Goal: Transaction & Acquisition: Purchase product/service

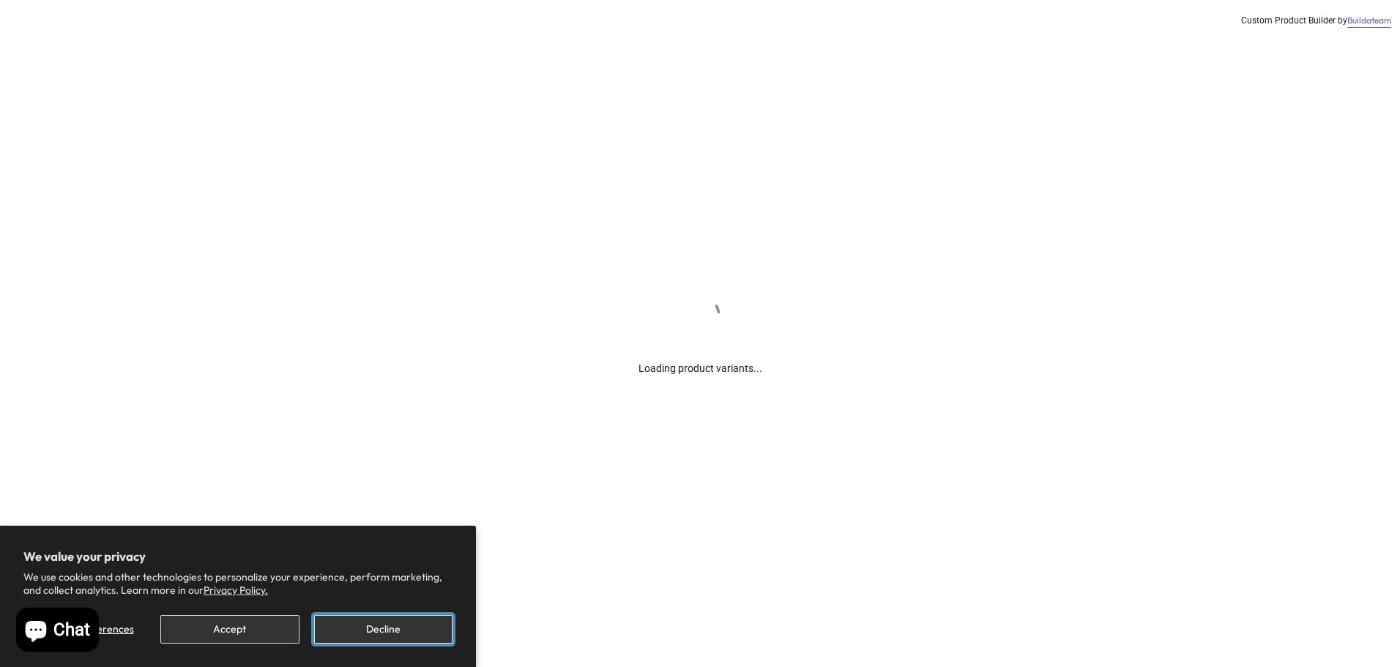
click at [374, 628] on button "Decline" at bounding box center [383, 629] width 138 height 29
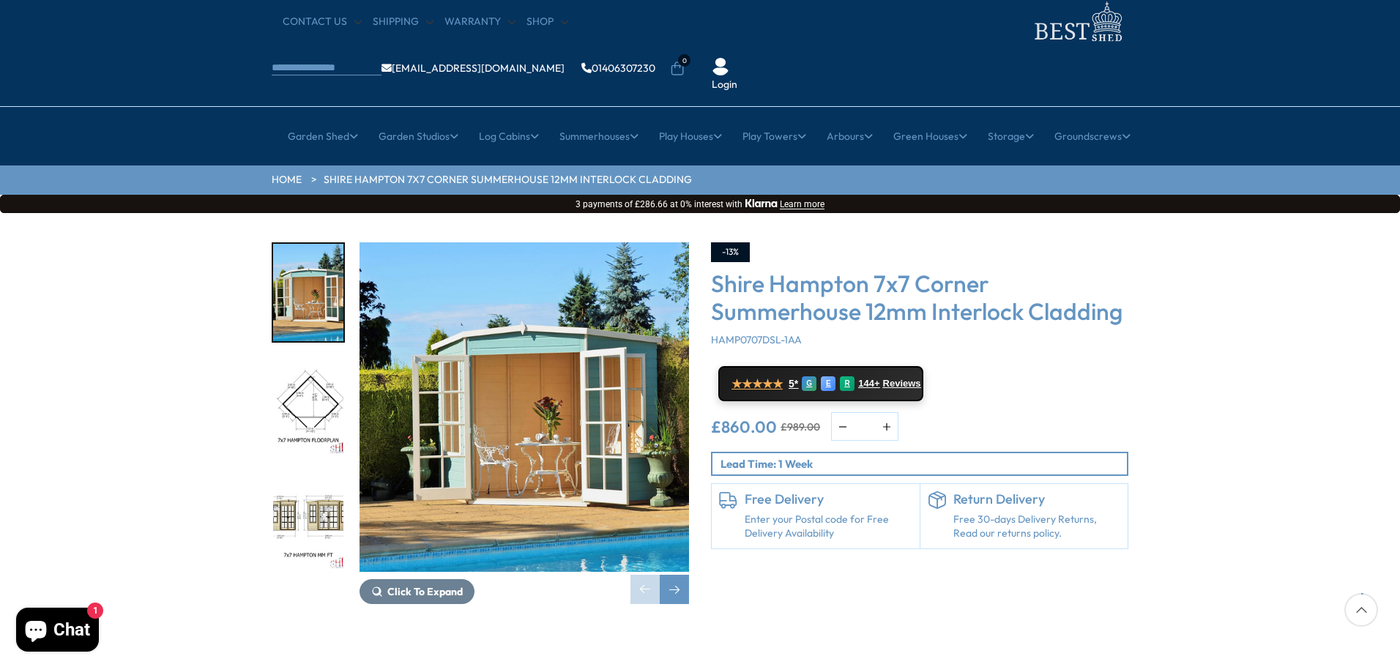
scroll to position [73, 0]
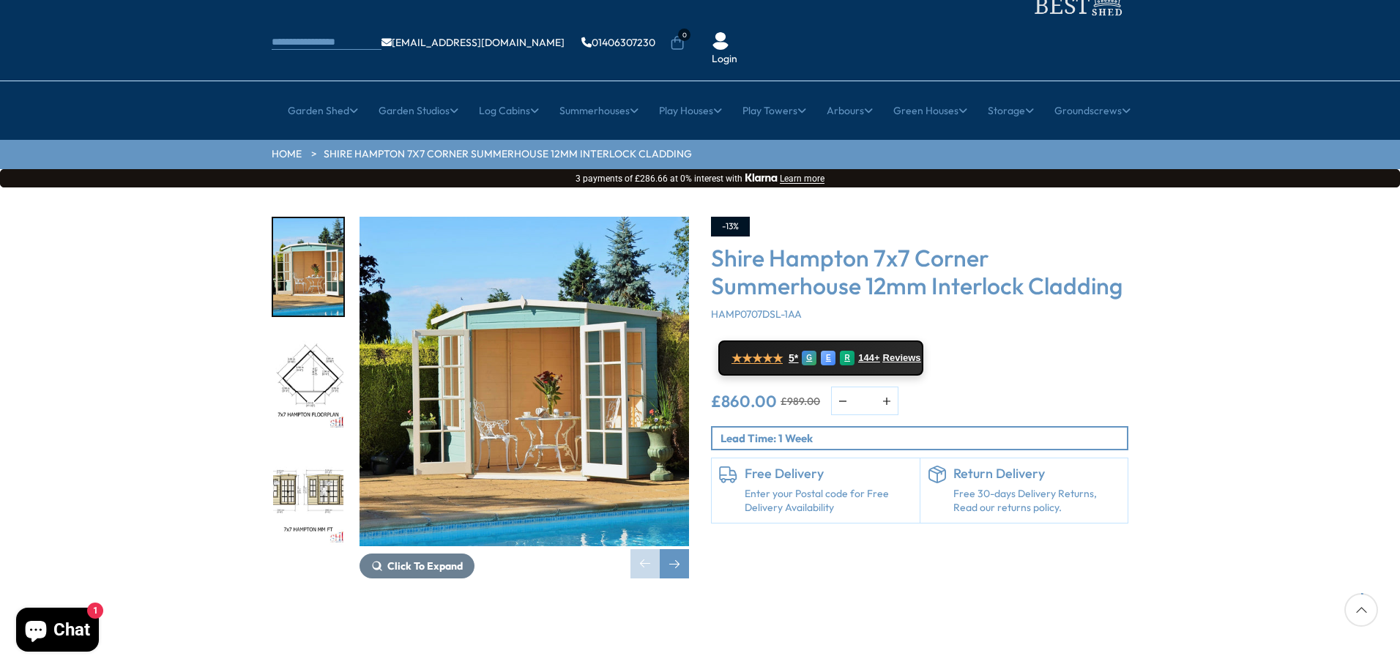
click at [321, 342] on img "2 / 12" at bounding box center [308, 381] width 70 height 97
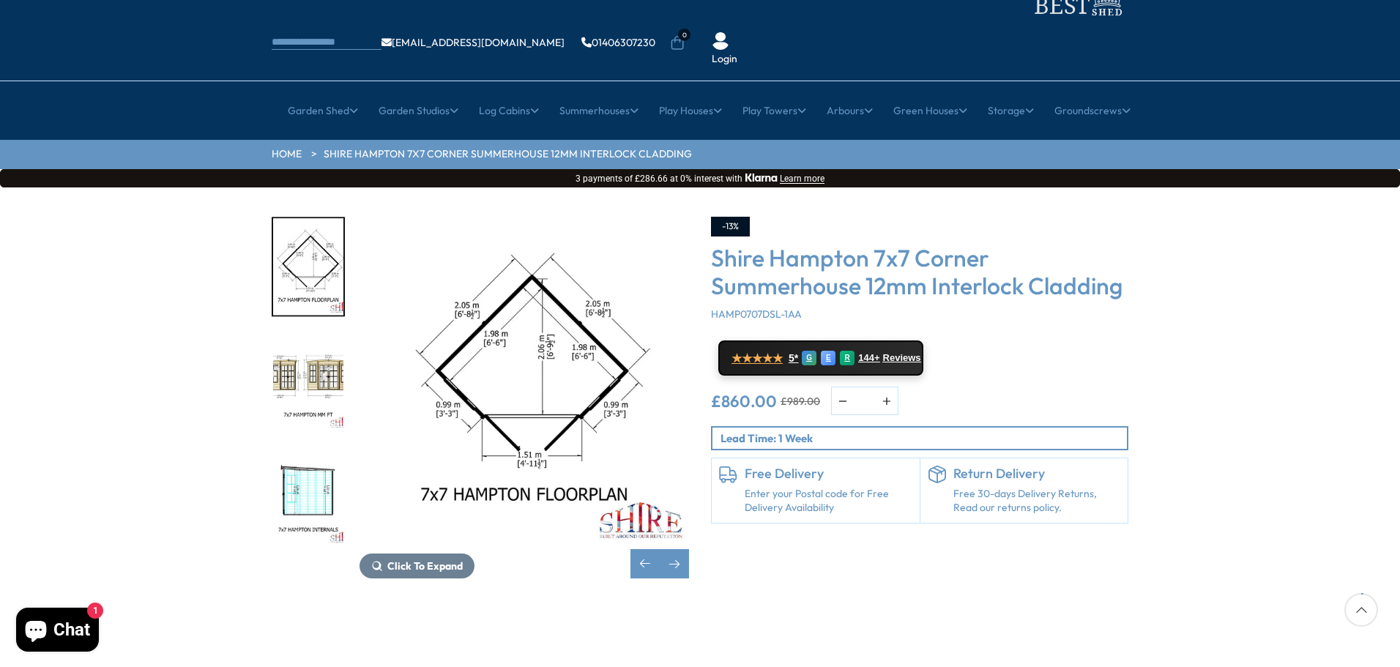
click at [306, 250] on img "2 / 12" at bounding box center [308, 266] width 70 height 97
click at [305, 333] on img "3 / 12" at bounding box center [308, 381] width 70 height 97
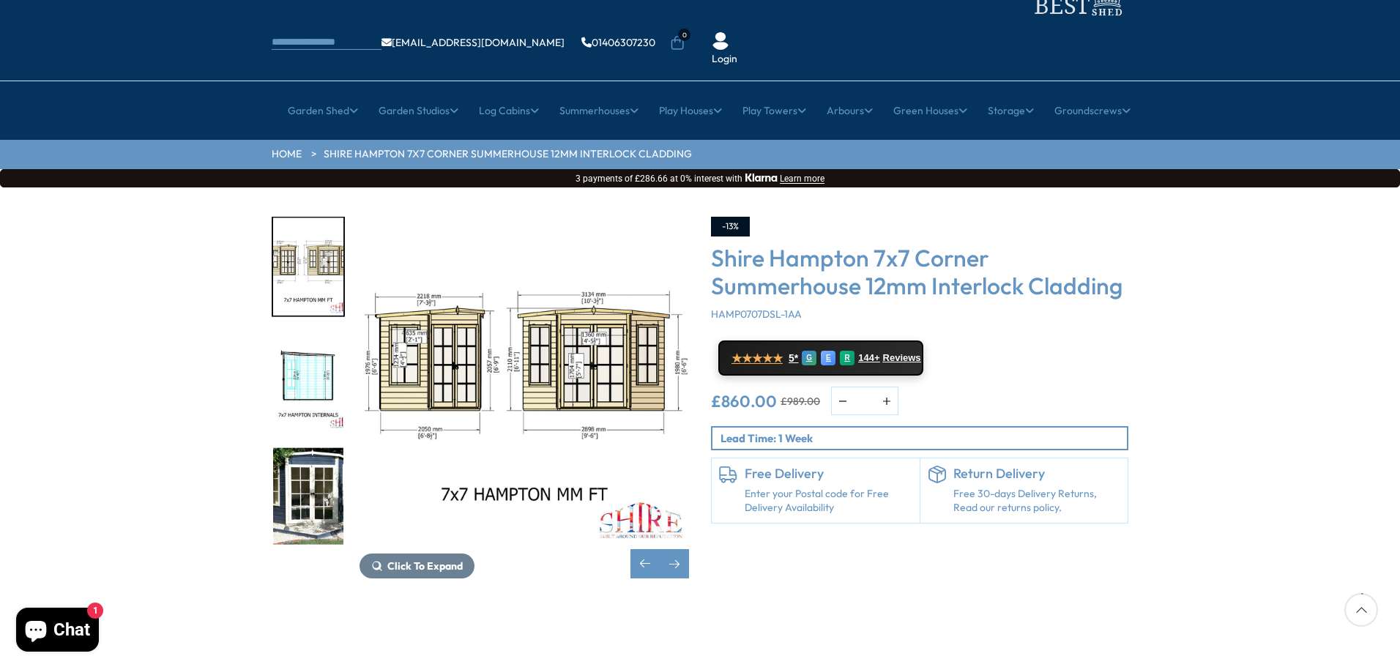
click at [297, 447] on img "5 / 12" at bounding box center [308, 495] width 70 height 97
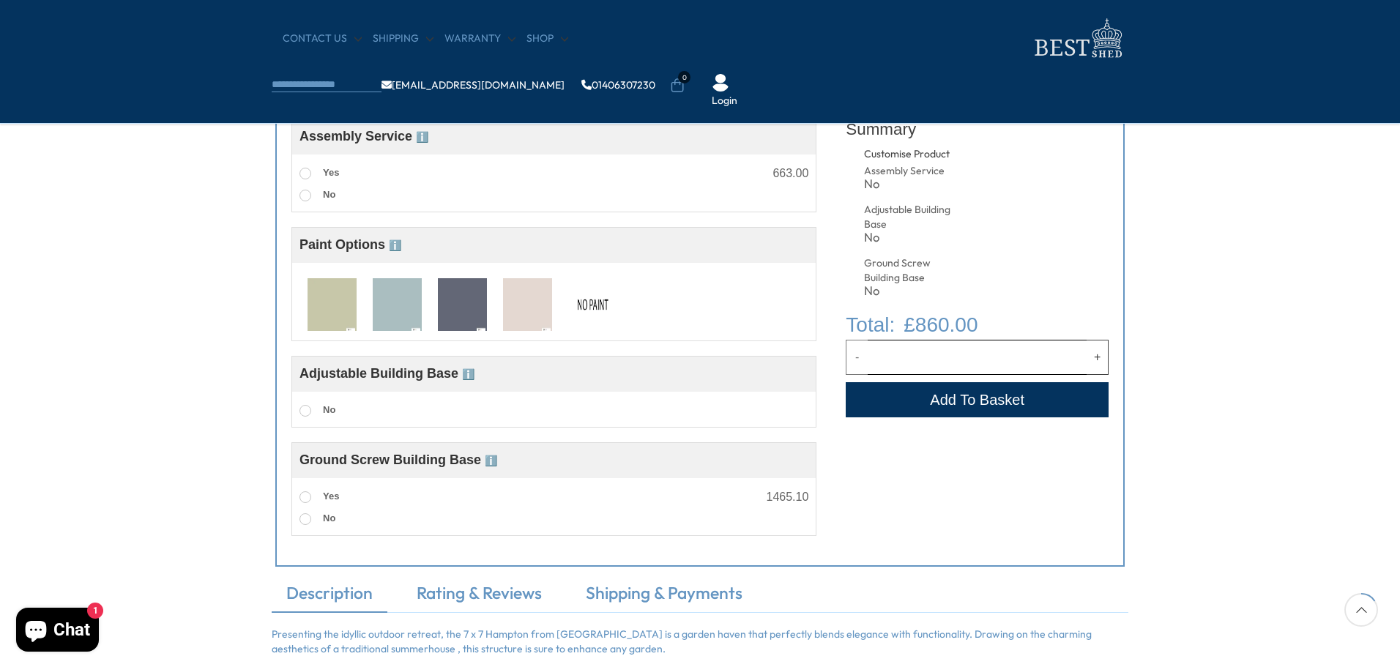
scroll to position [586, 0]
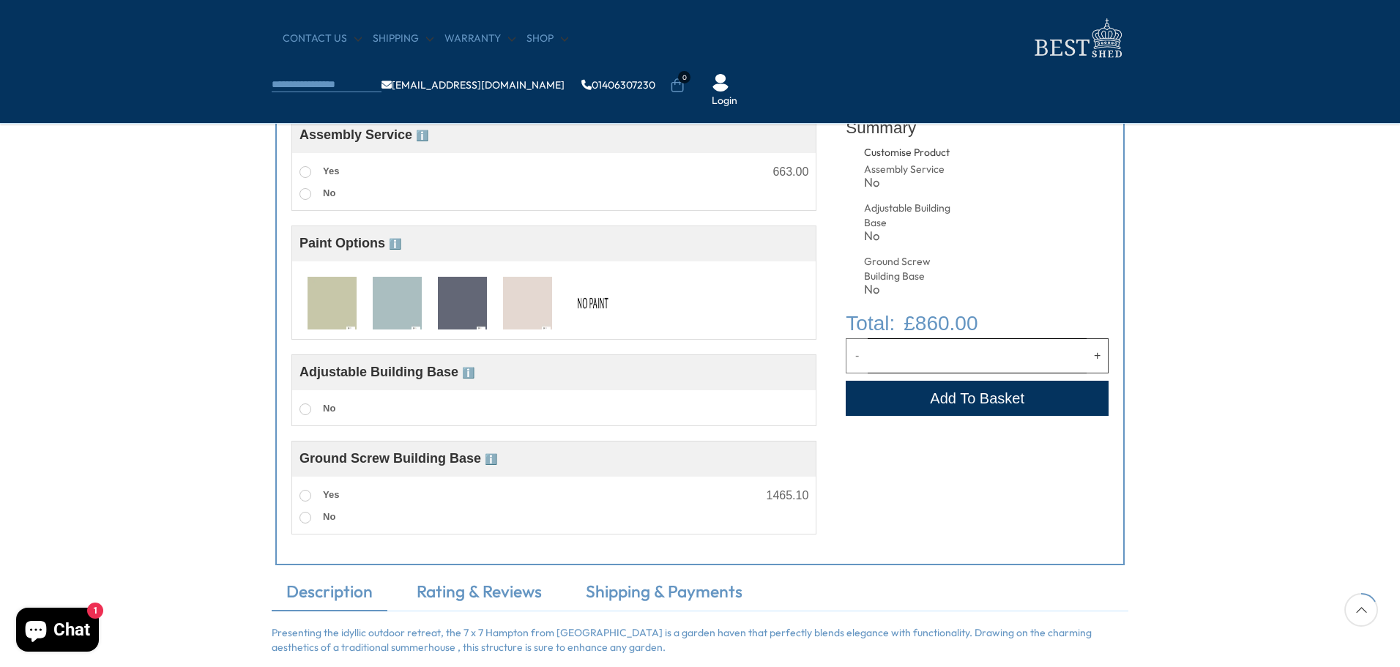
click at [316, 303] on img at bounding box center [332, 304] width 49 height 54
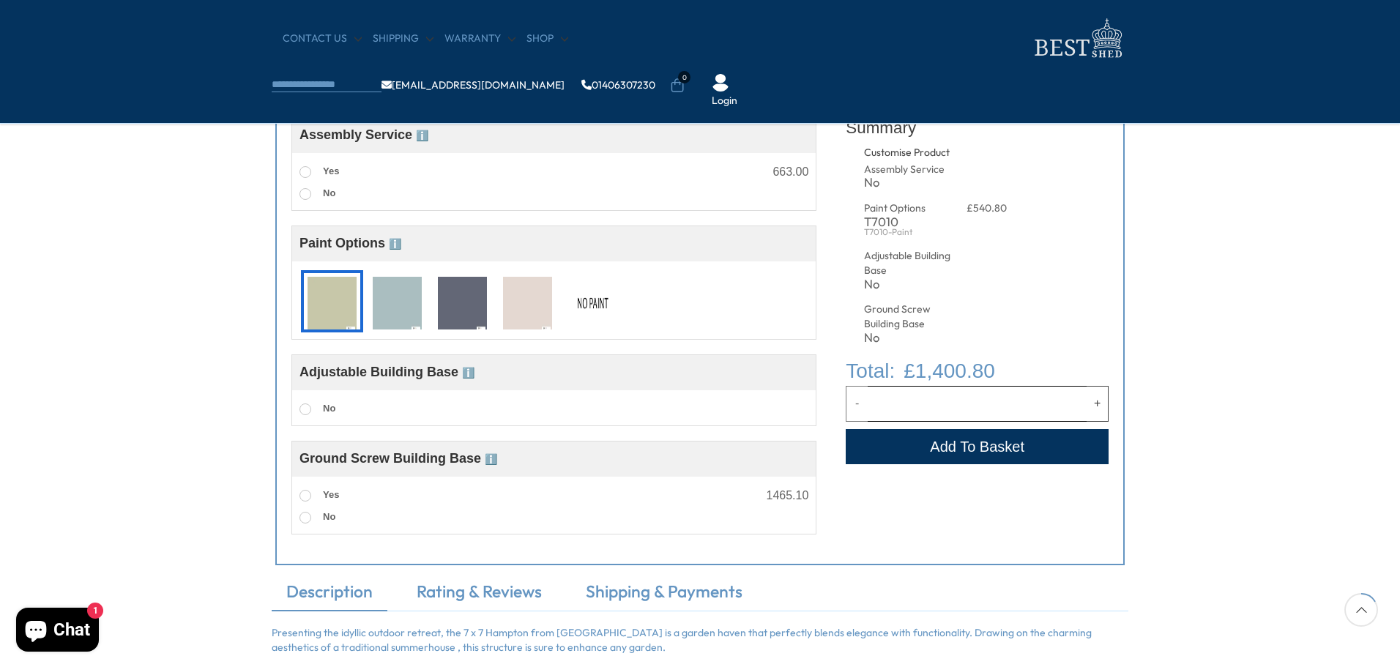
click at [608, 305] on img at bounding box center [592, 304] width 49 height 54
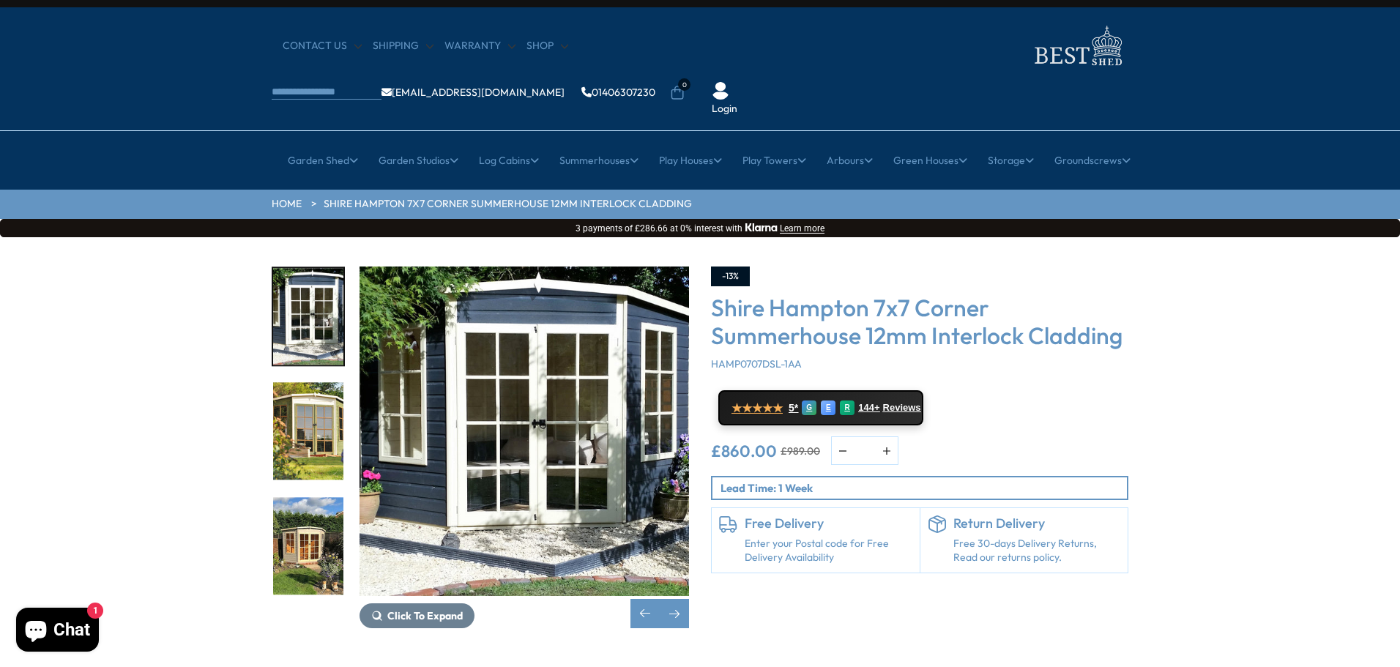
scroll to position [0, 0]
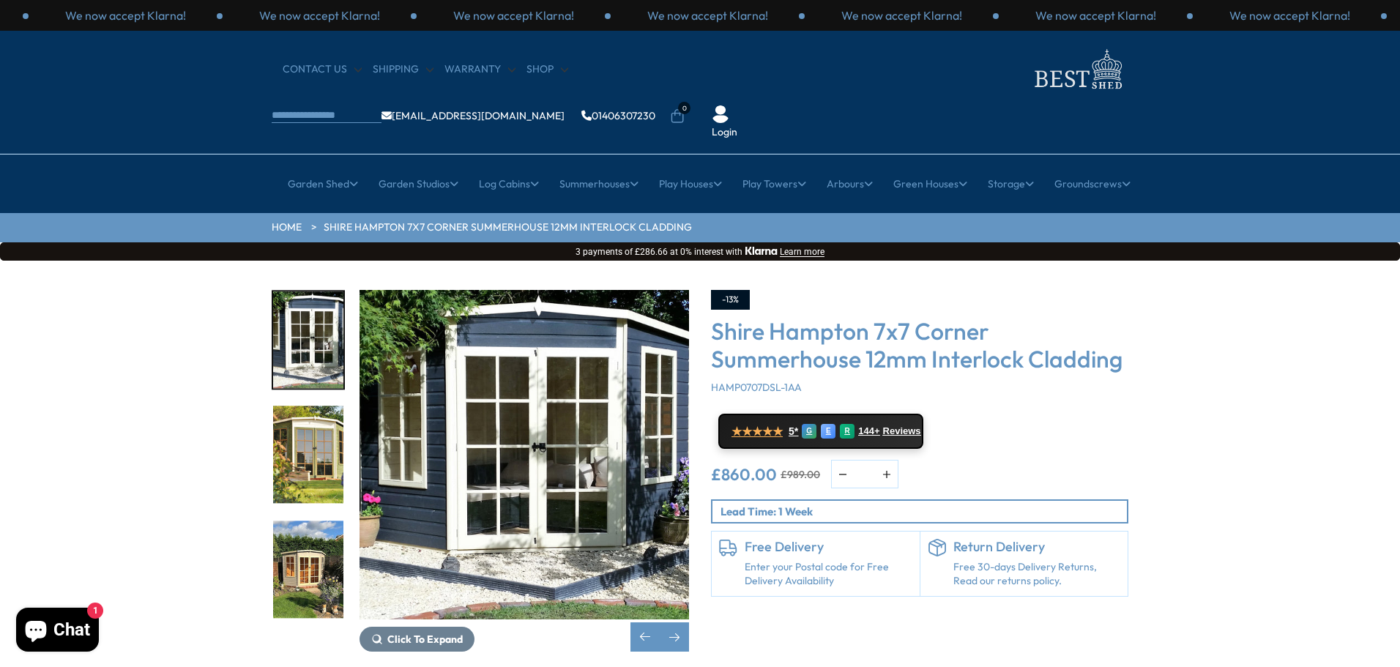
click at [308, 291] on img "5 / 12" at bounding box center [308, 339] width 70 height 97
click at [392, 633] on span "Click To Expand" at bounding box center [424, 639] width 75 height 13
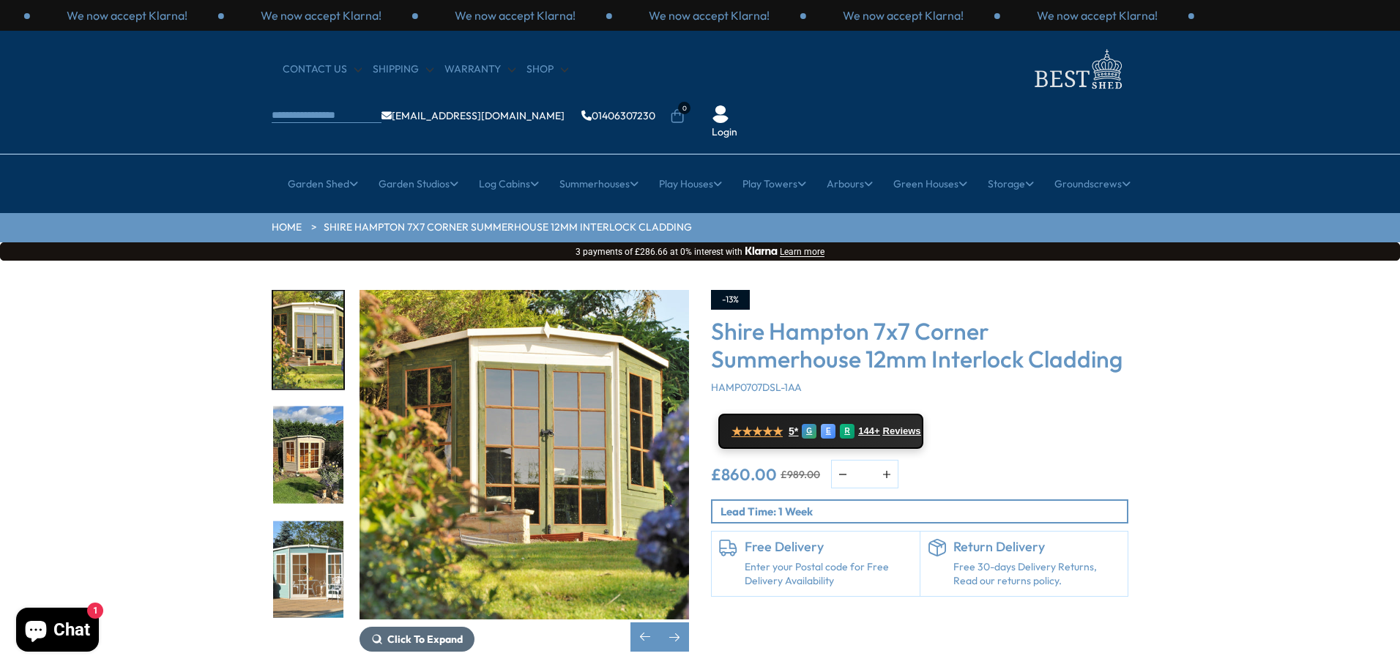
click at [376, 634] on icon "6 / 12" at bounding box center [378, 639] width 10 height 10
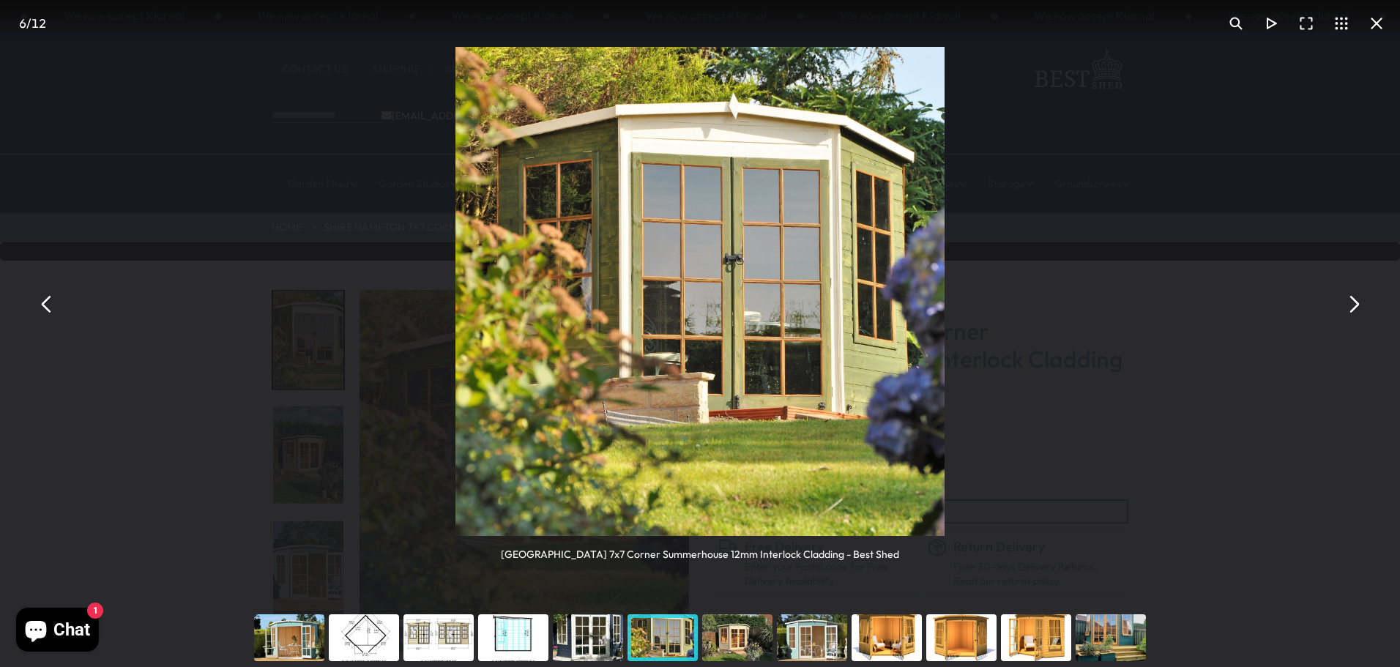
click at [273, 645] on div "You can close this modal content with the ESC key" at bounding box center [289, 637] width 75 height 59
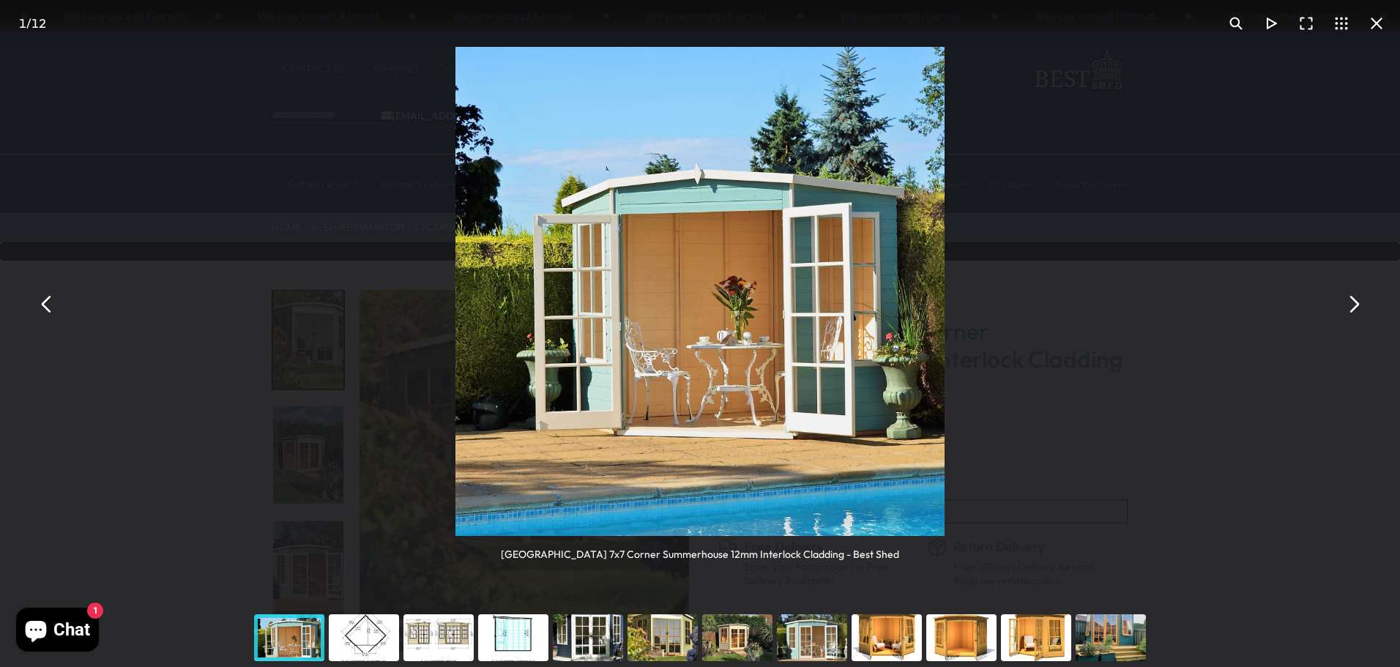
click at [1357, 306] on button "You can close this modal content with the ESC key" at bounding box center [1353, 304] width 35 height 35
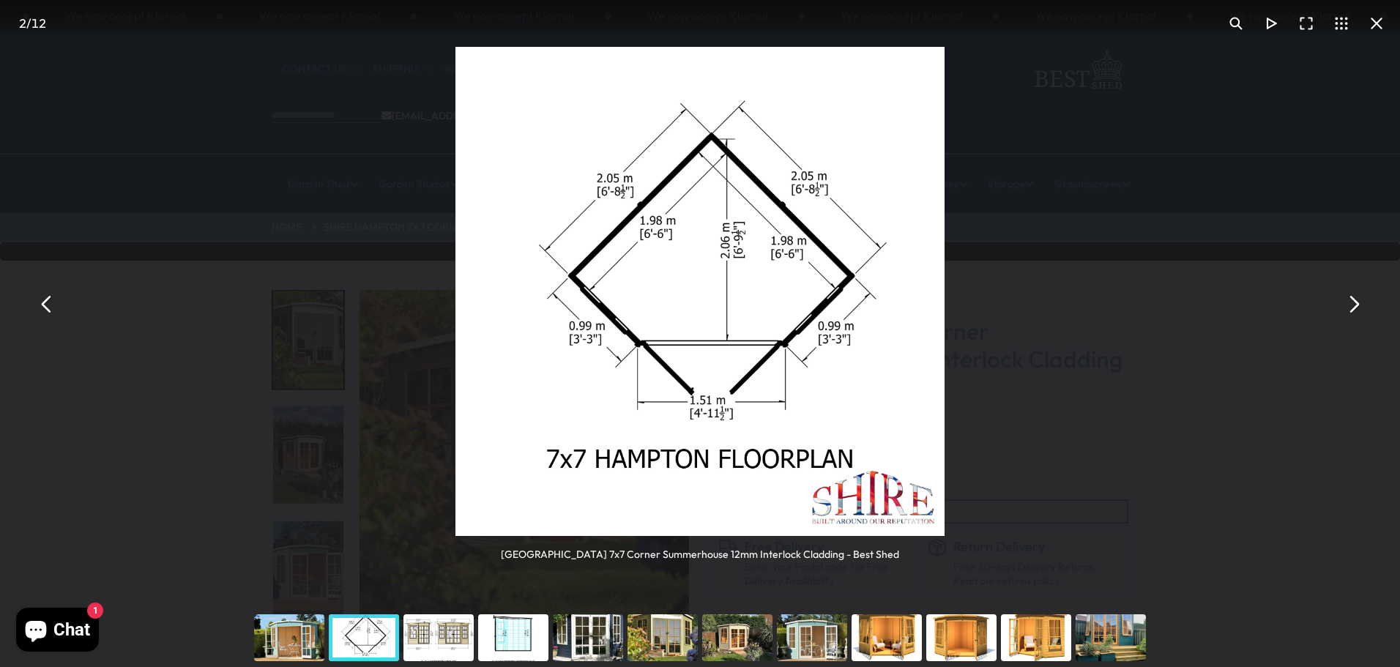
click at [1358, 306] on button "You can close this modal content with the ESC key" at bounding box center [1353, 304] width 35 height 35
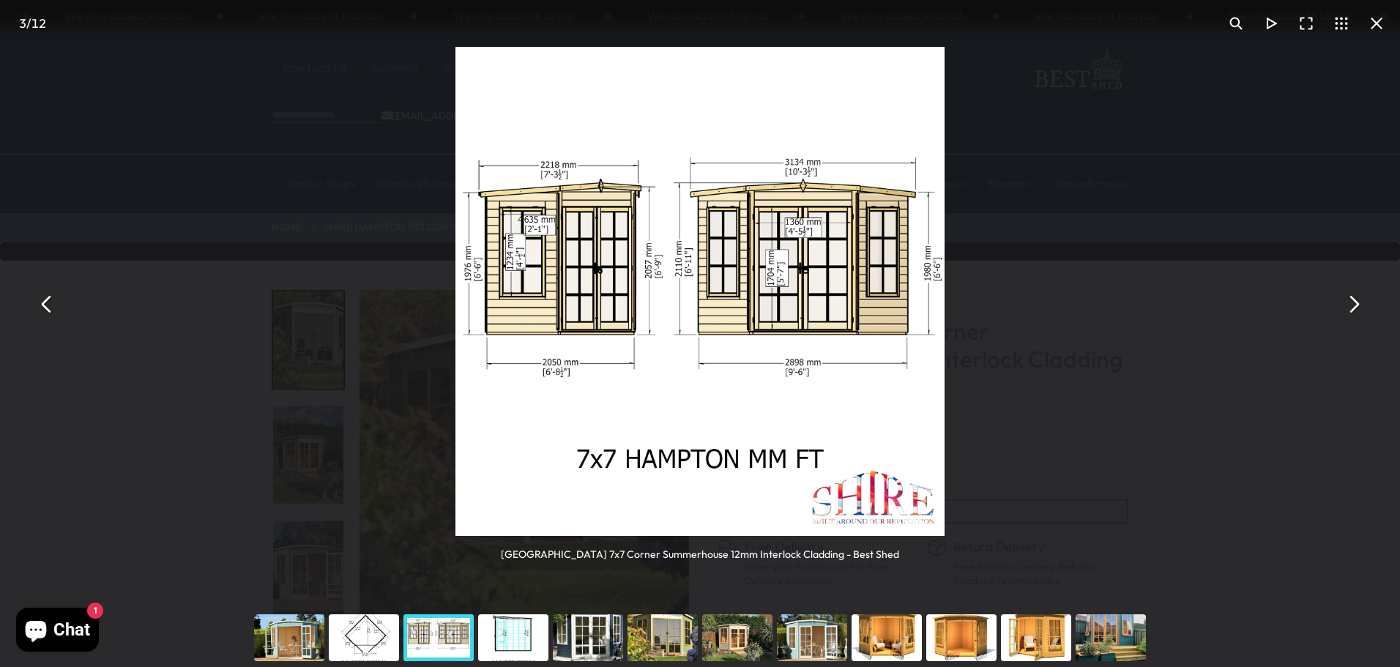
click at [1358, 306] on button "You can close this modal content with the ESC key" at bounding box center [1353, 304] width 35 height 35
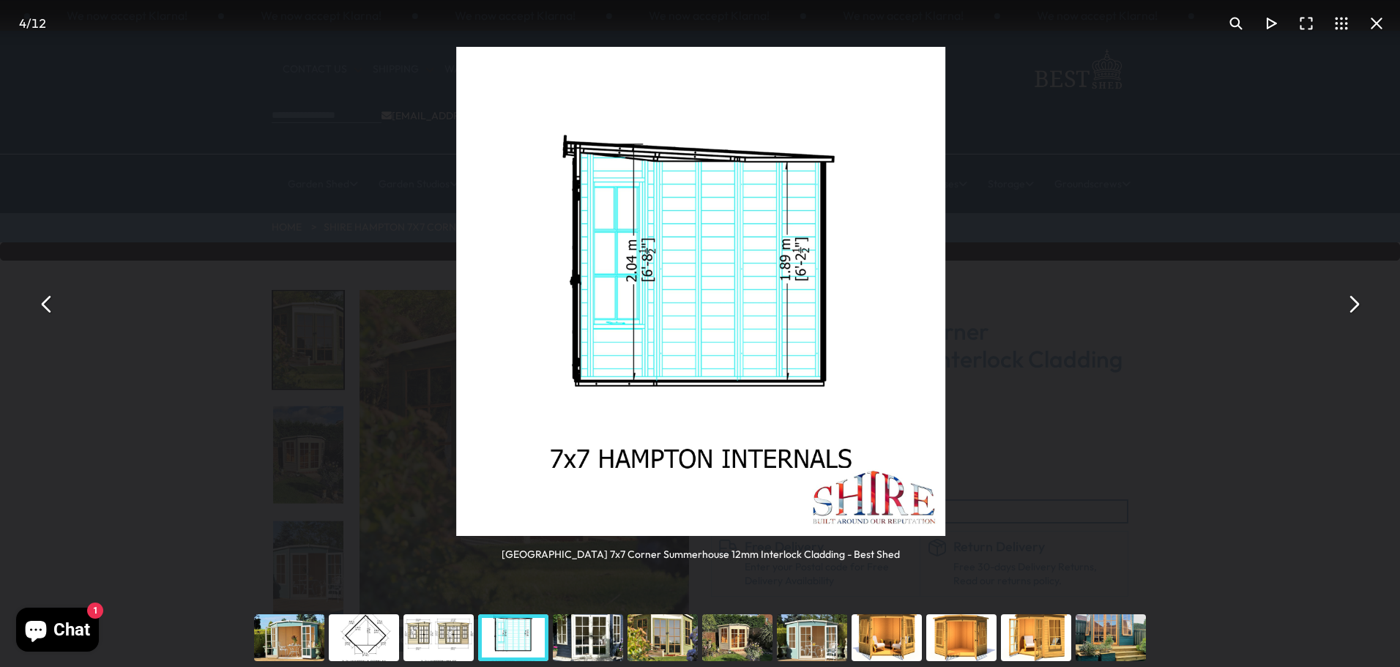
click at [1358, 306] on button "You can close this modal content with the ESC key" at bounding box center [1353, 304] width 35 height 35
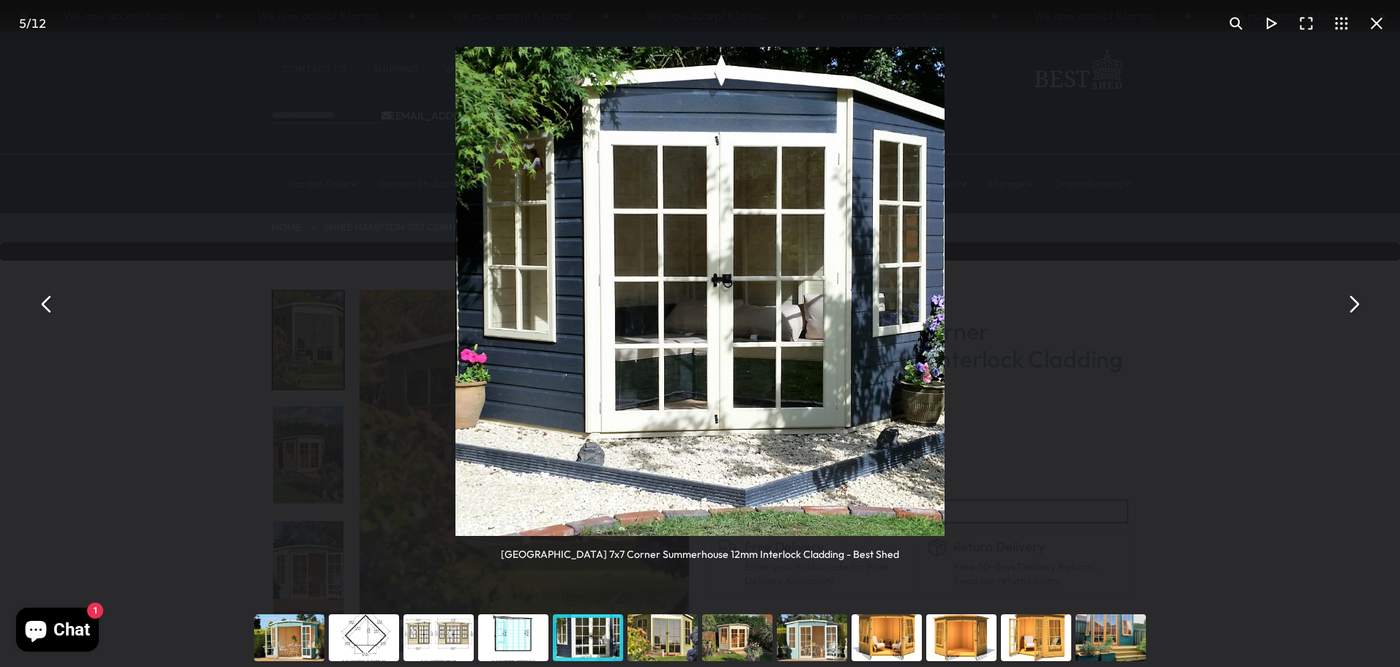
click at [1358, 306] on button "You can close this modal content with the ESC key" at bounding box center [1353, 304] width 35 height 35
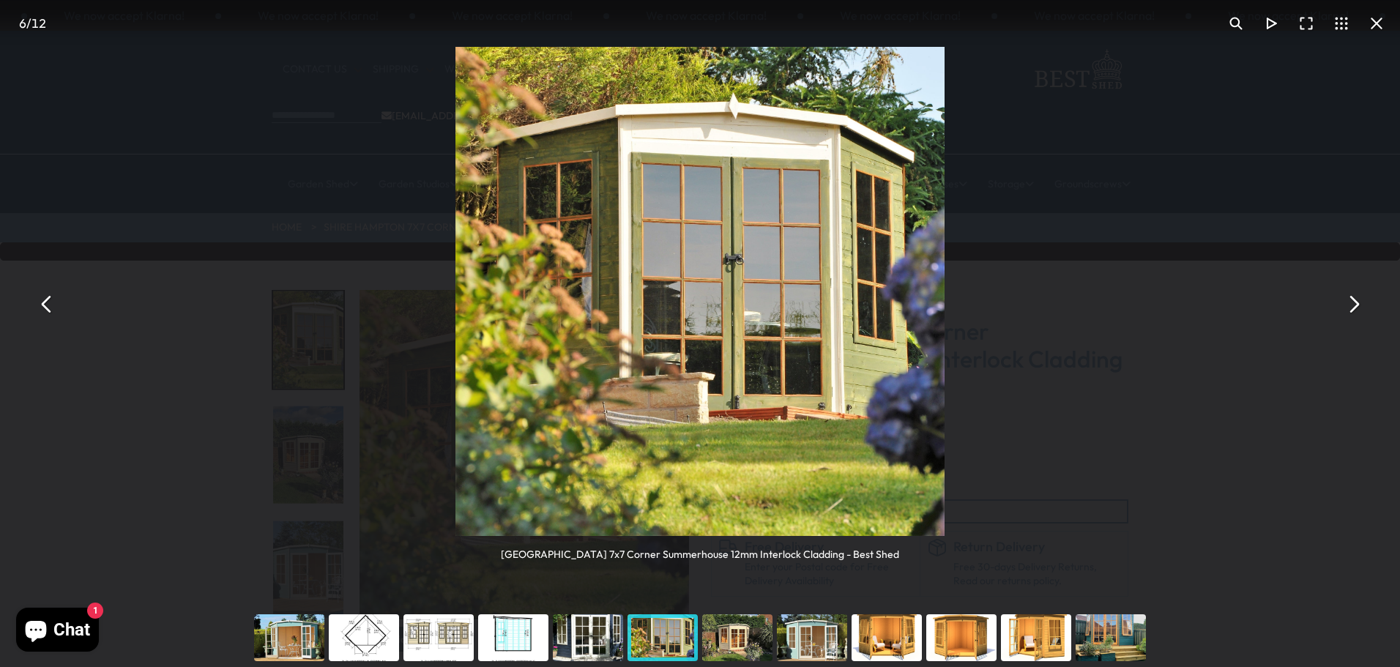
click at [1358, 306] on button "You can close this modal content with the ESC key" at bounding box center [1353, 304] width 35 height 35
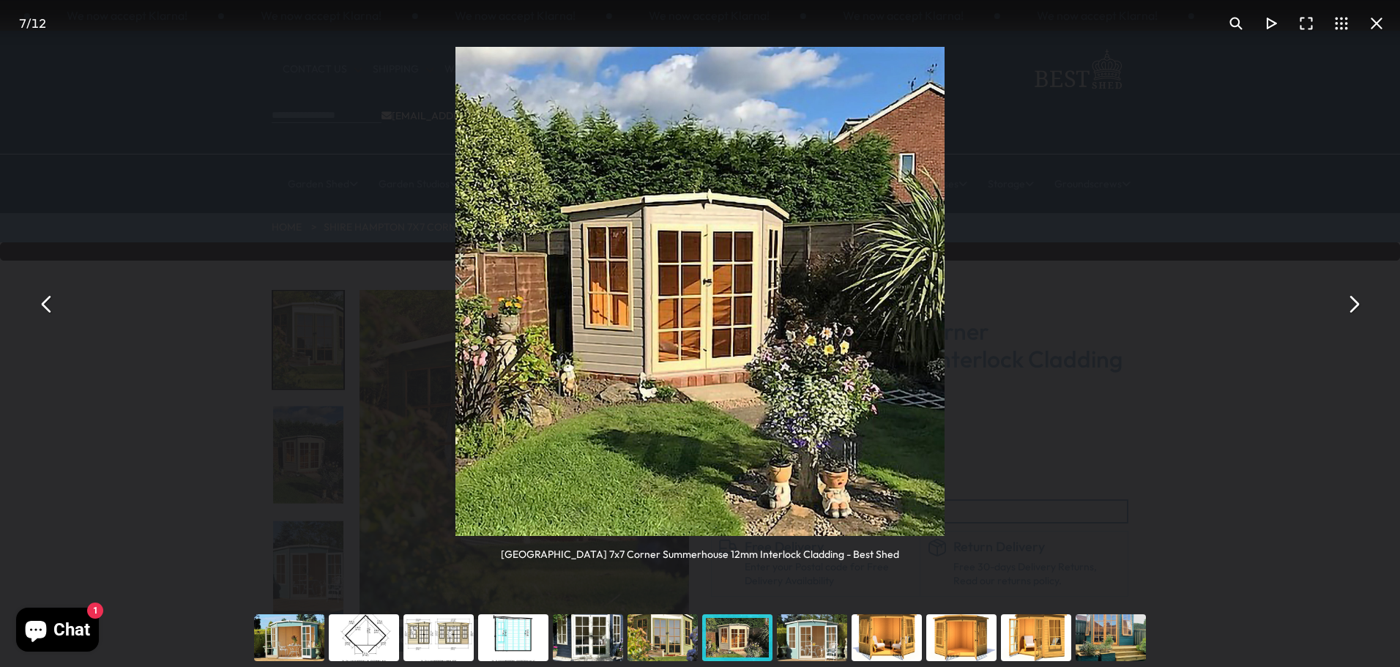
click at [1358, 305] on button "You can close this modal content with the ESC key" at bounding box center [1353, 304] width 35 height 35
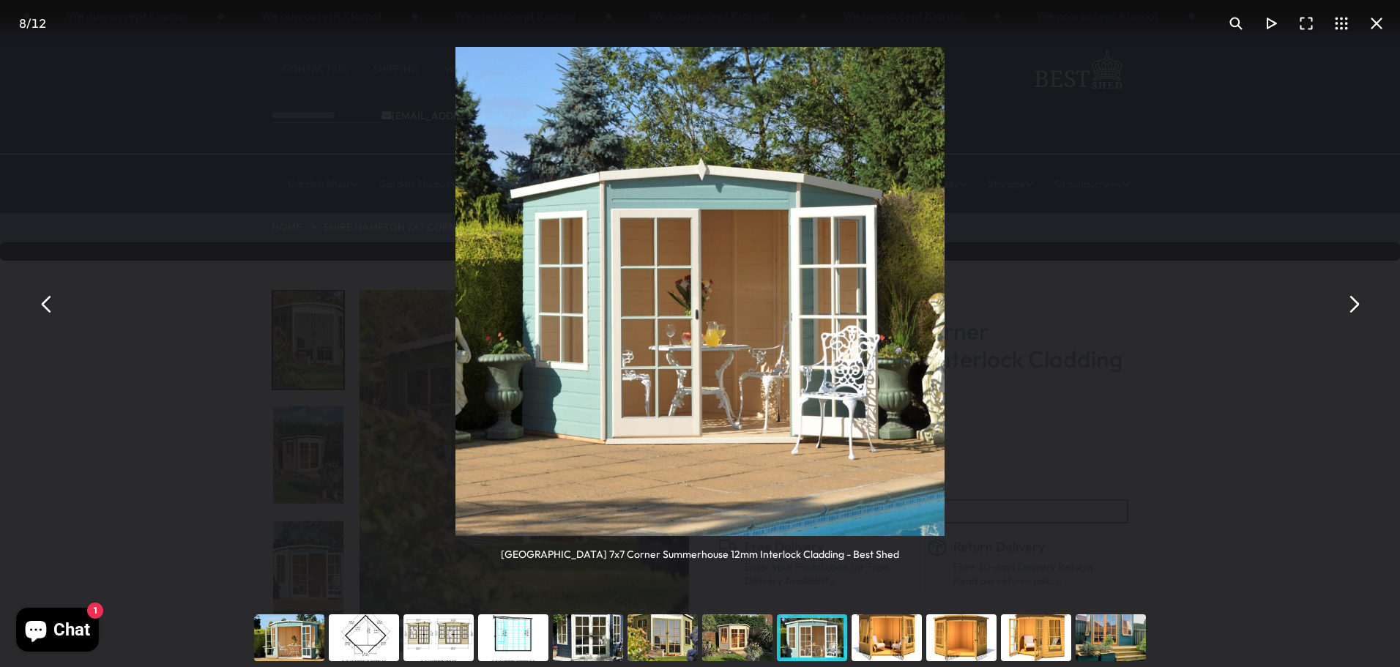
click at [1359, 305] on button "You can close this modal content with the ESC key" at bounding box center [1353, 304] width 35 height 35
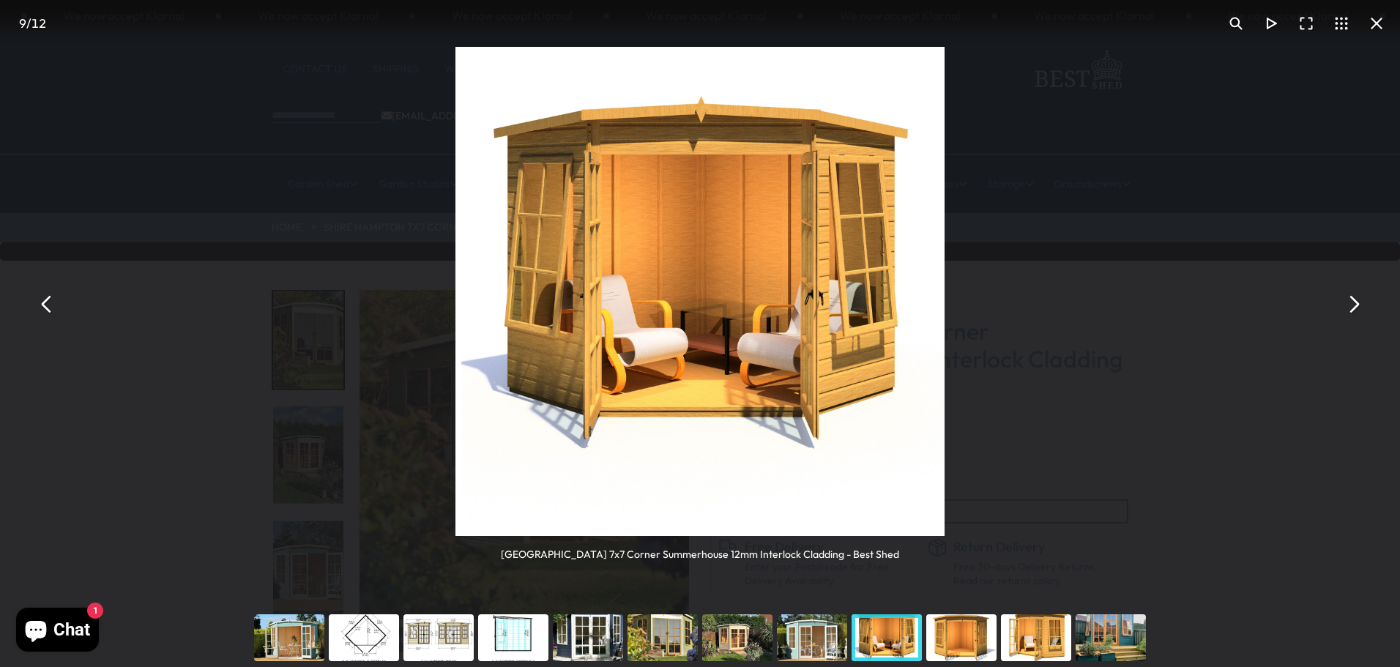
click at [1359, 305] on button "You can close this modal content with the ESC key" at bounding box center [1353, 304] width 35 height 35
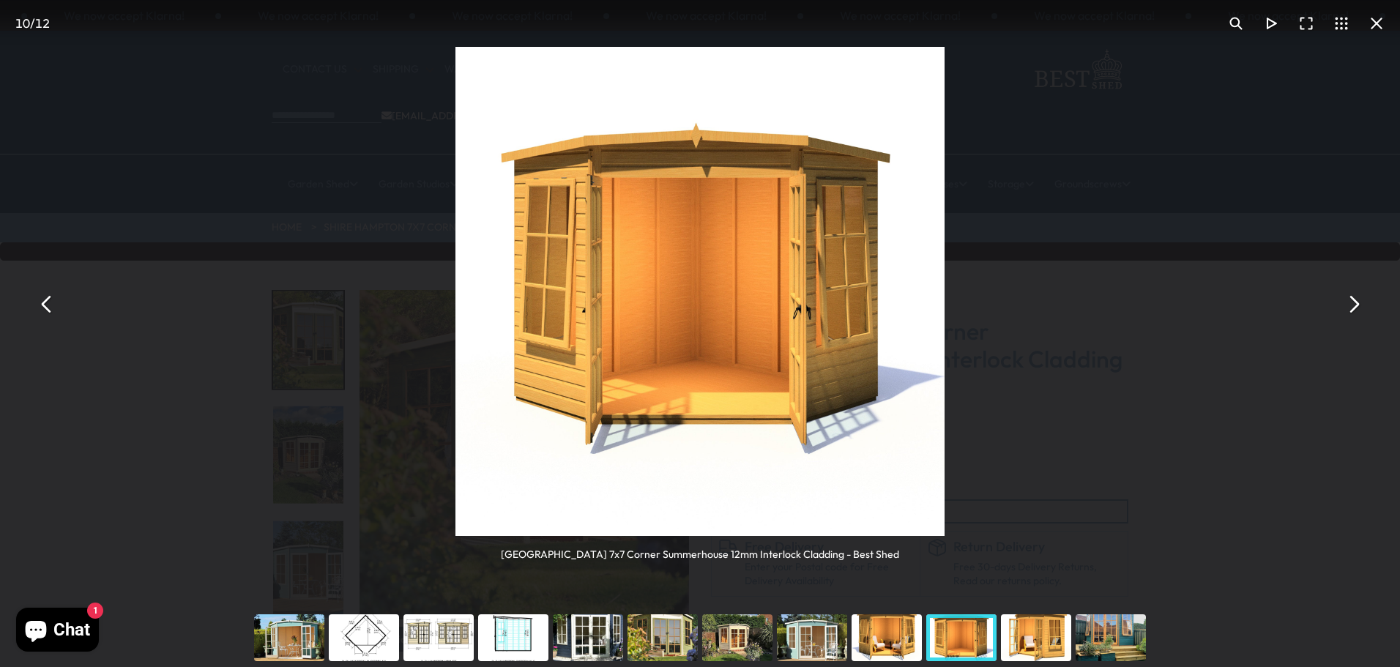
click at [1359, 305] on button "You can close this modal content with the ESC key" at bounding box center [1353, 304] width 35 height 35
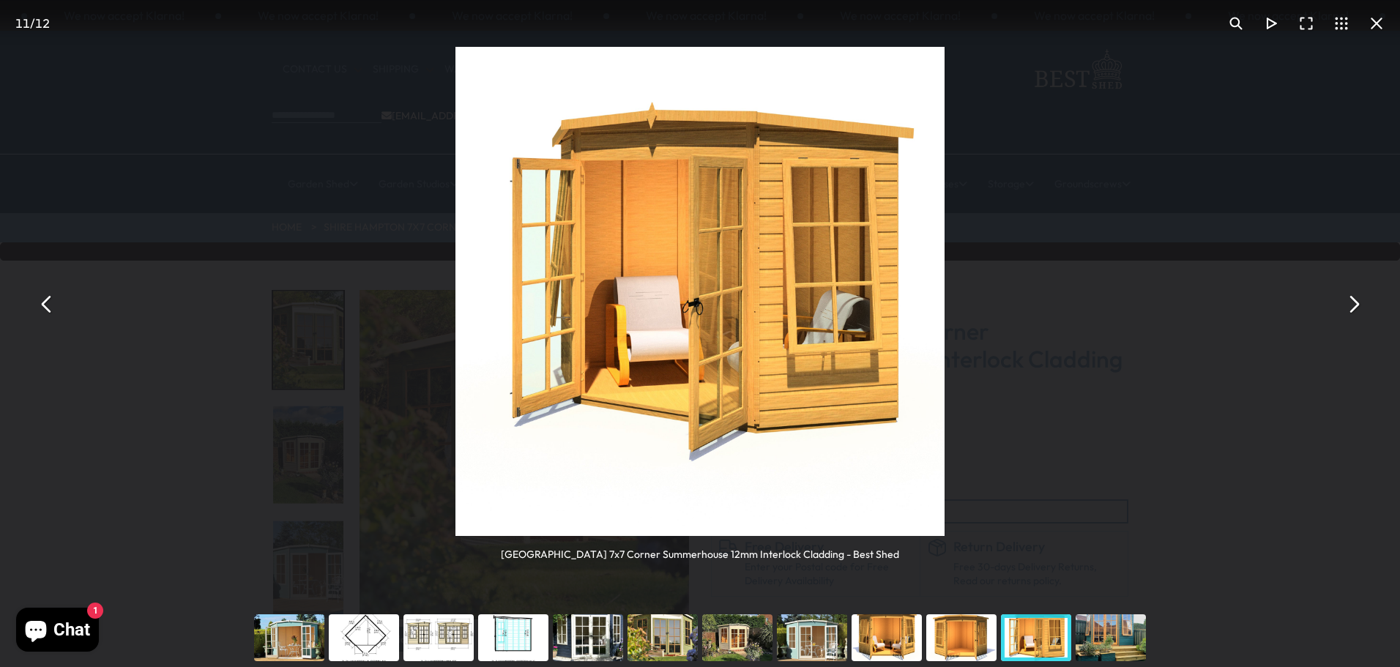
click at [1359, 305] on button "You can close this modal content with the ESC key" at bounding box center [1353, 304] width 35 height 35
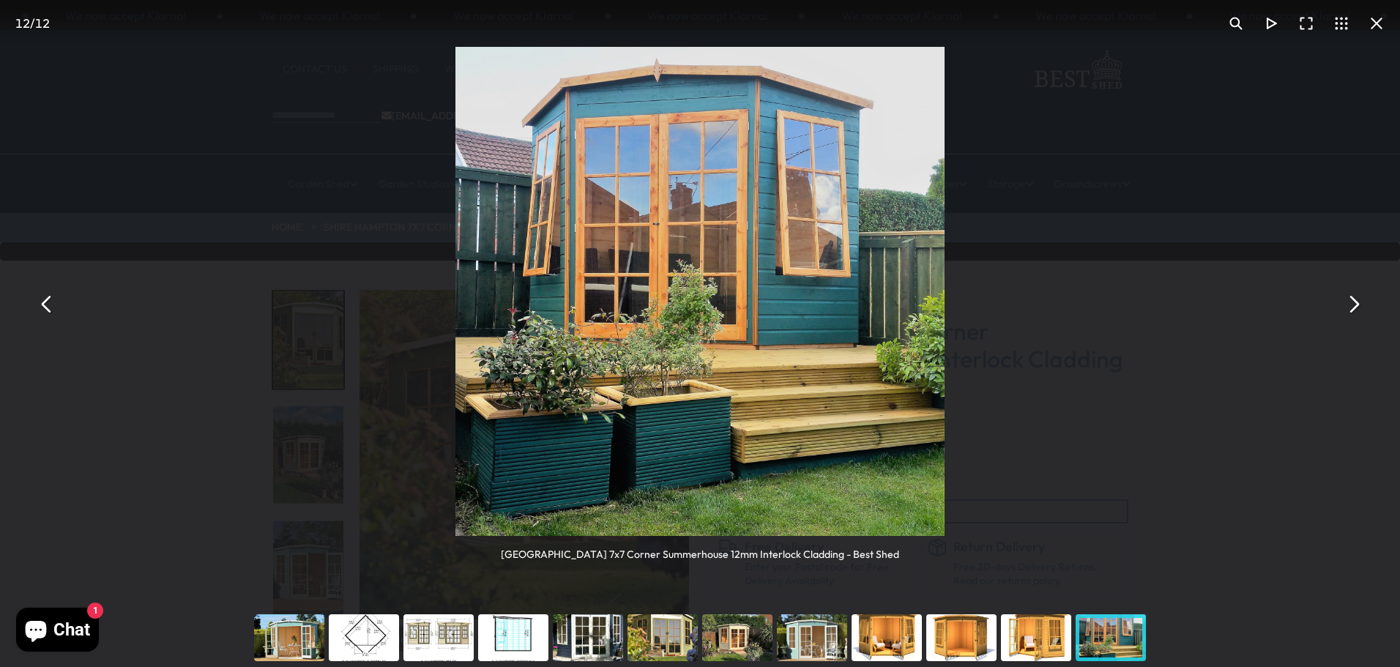
click at [1359, 305] on button "You can close this modal content with the ESC key" at bounding box center [1353, 304] width 35 height 35
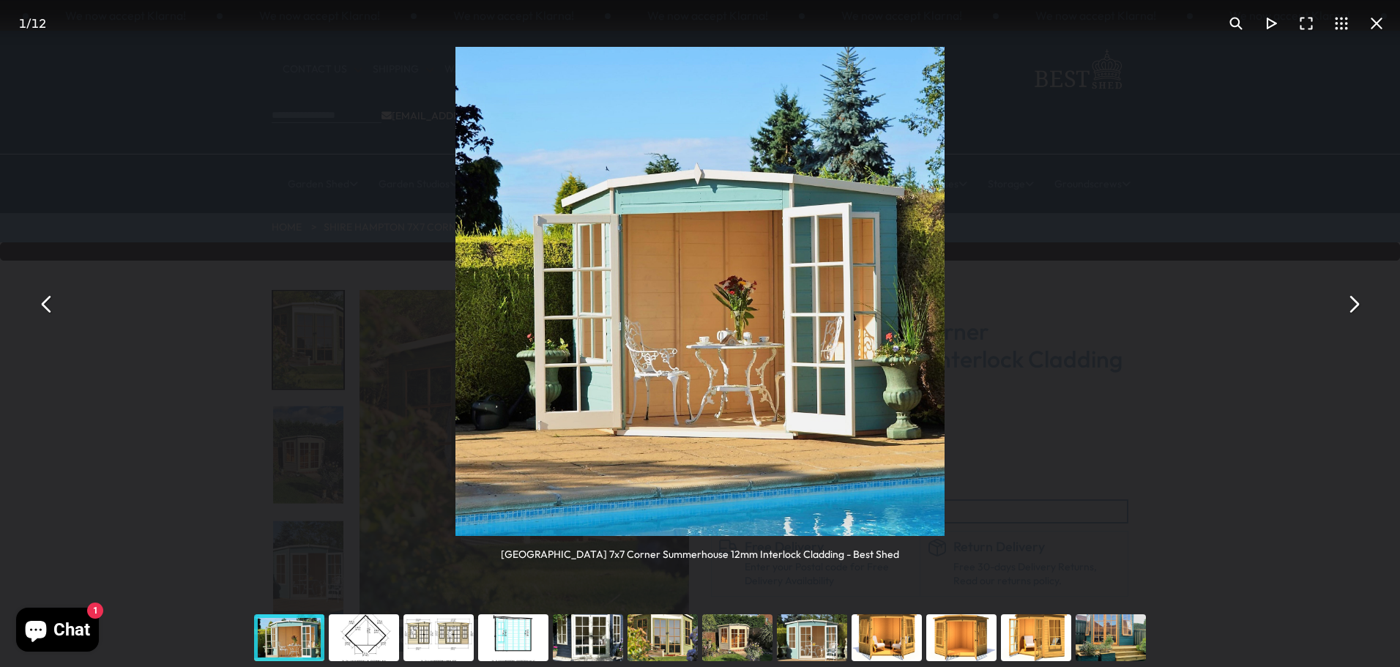
click at [1360, 305] on button "You can close this modal content with the ESC key" at bounding box center [1353, 304] width 35 height 35
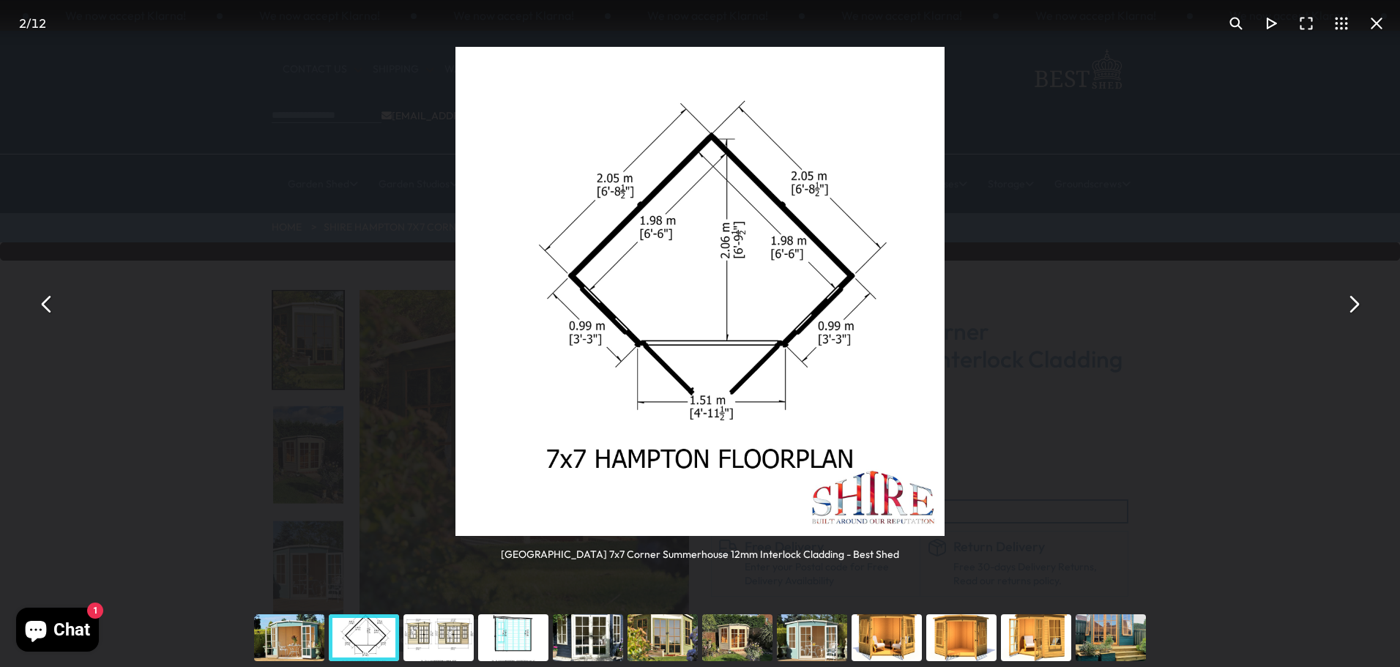
click at [1355, 310] on button "You can close this modal content with the ESC key" at bounding box center [1353, 304] width 35 height 35
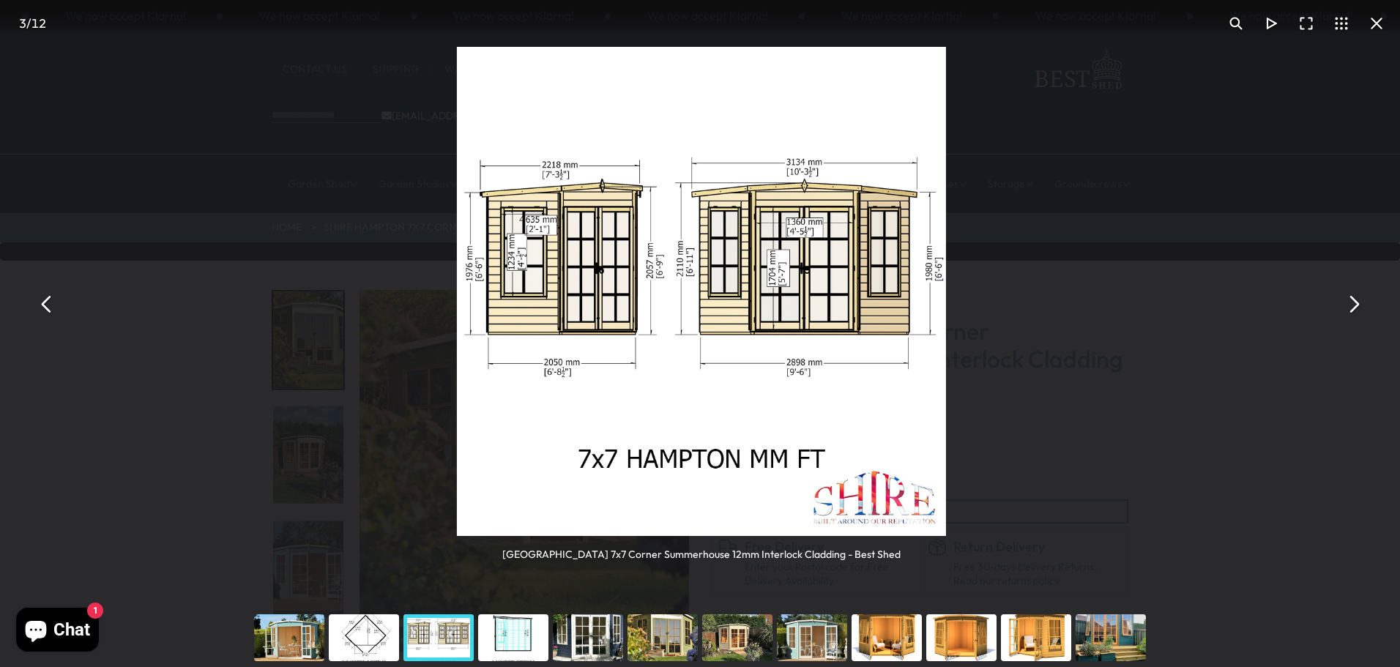
click at [1355, 310] on button "You can close this modal content with the ESC key" at bounding box center [1353, 304] width 35 height 35
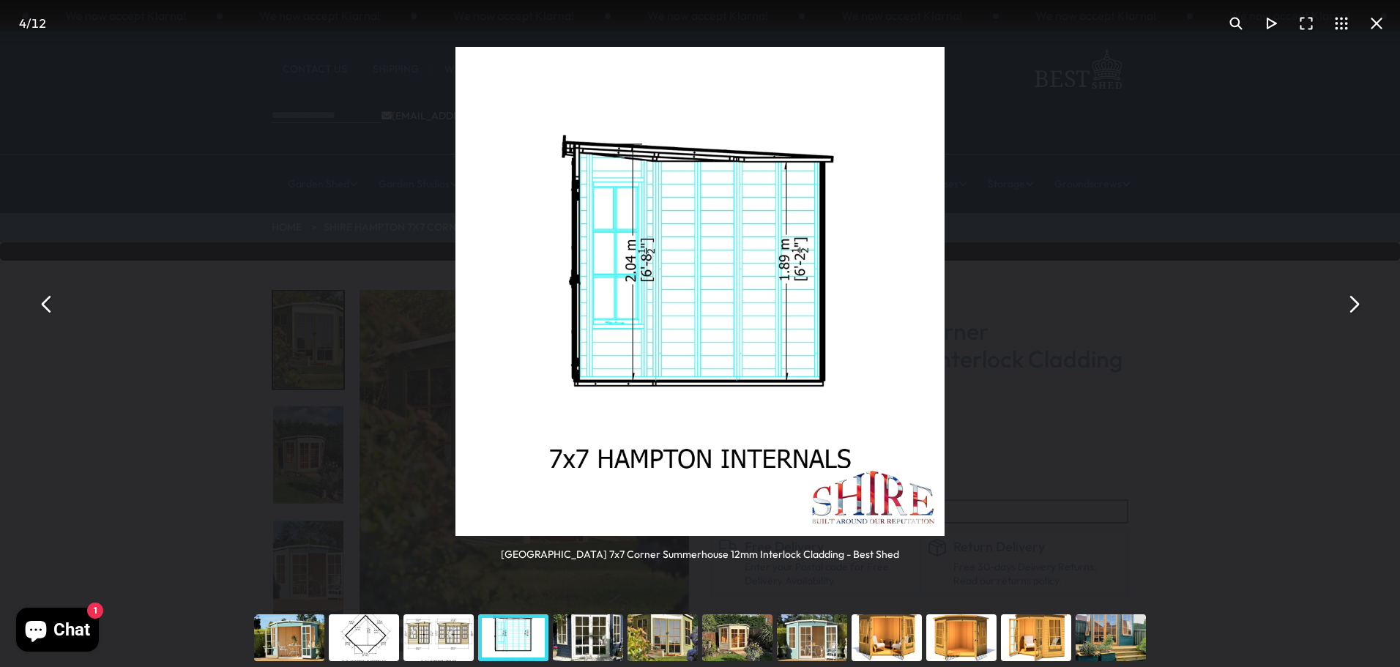
click at [1355, 310] on button "You can close this modal content with the ESC key" at bounding box center [1353, 304] width 35 height 35
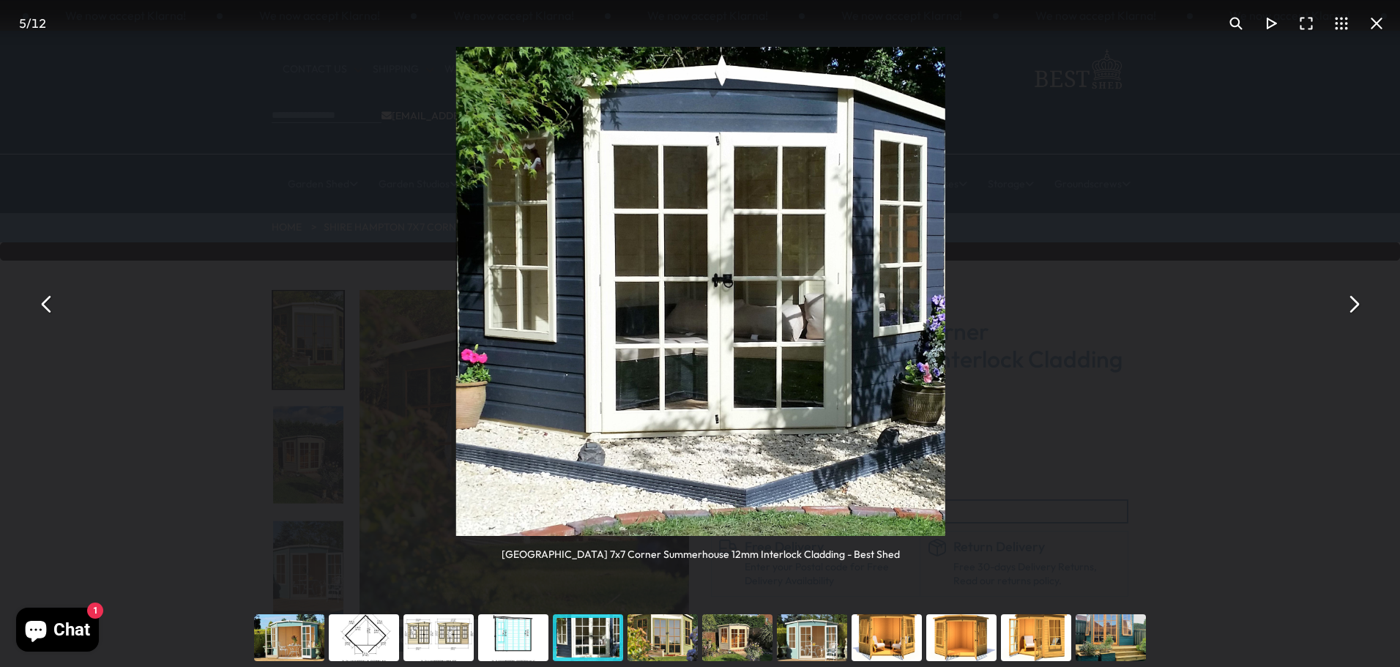
click at [1355, 310] on button "You can close this modal content with the ESC key" at bounding box center [1353, 304] width 35 height 35
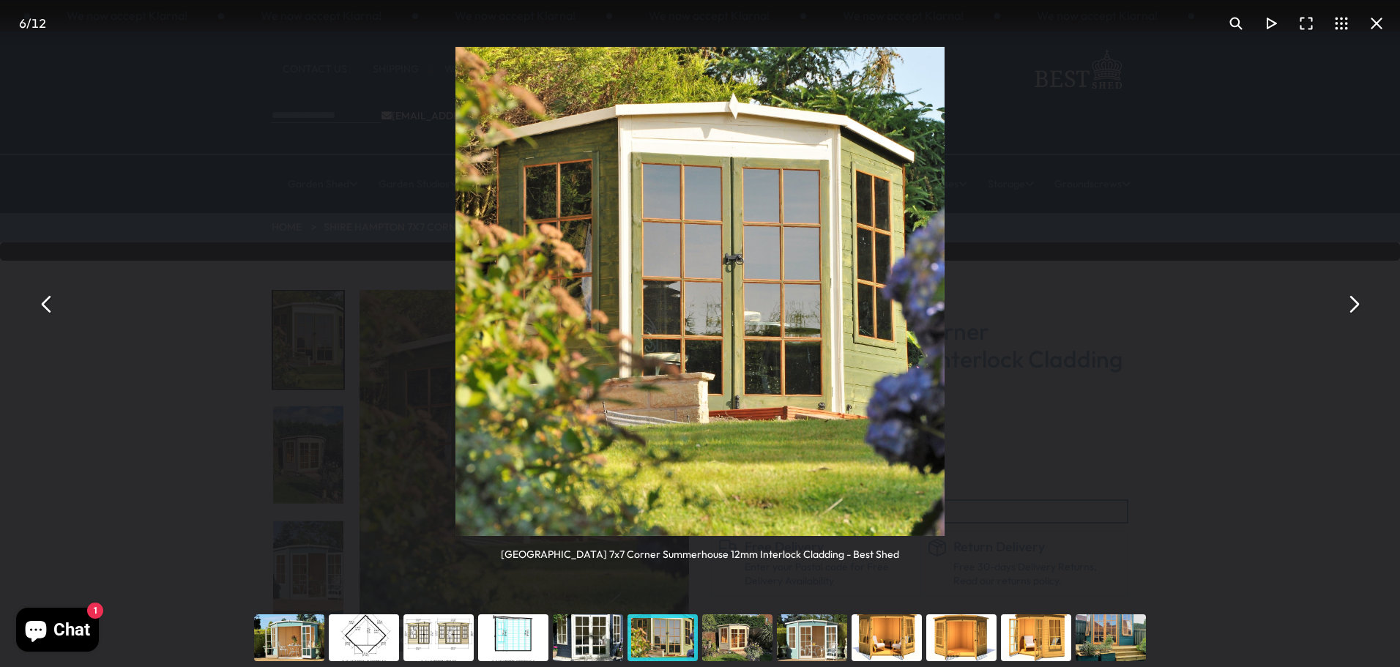
click at [1371, 29] on button "You can close this modal content with the ESC key" at bounding box center [1376, 23] width 35 height 35
